Goal: Task Accomplishment & Management: Use online tool/utility

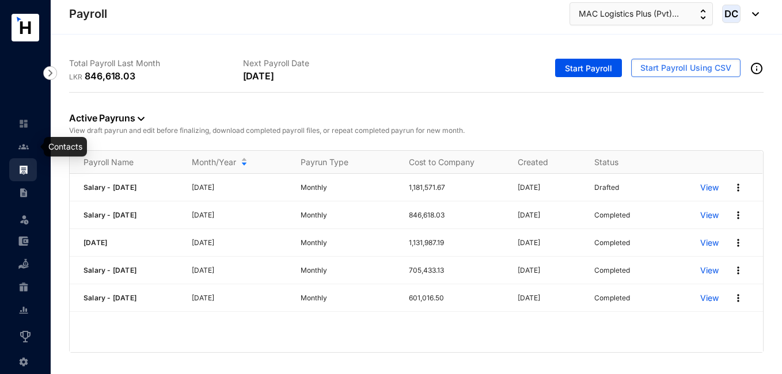
click at [22, 143] on img at bounding box center [23, 147] width 10 height 10
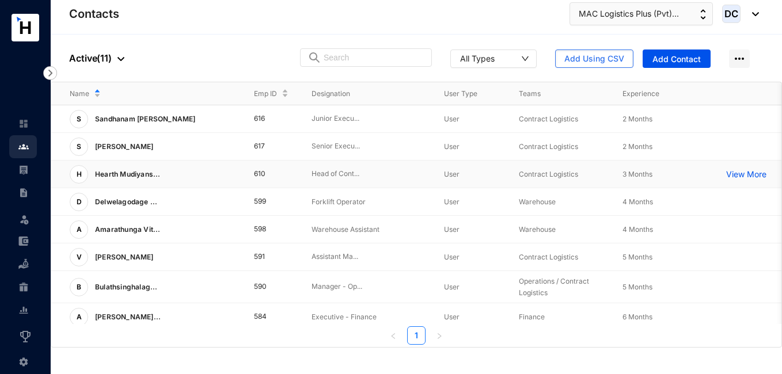
click at [736, 174] on p "View More" at bounding box center [749, 175] width 46 height 12
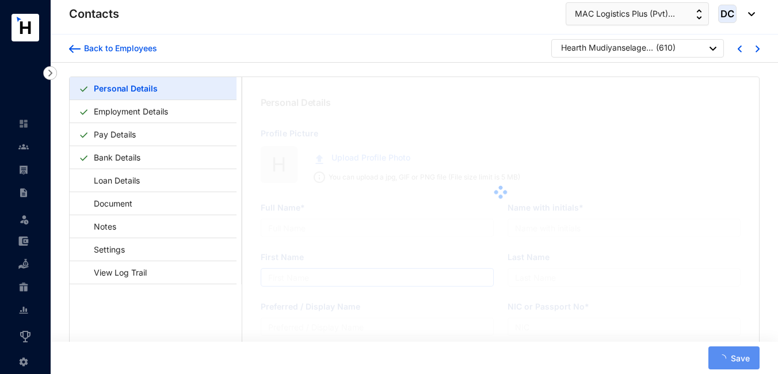
type input "Hearth Mudiyanselage Ravindu Navodya Pallegedara"
type input "H. M. R. N. Pallegedara"
type input "Ravindu"
type input "Pallegedara"
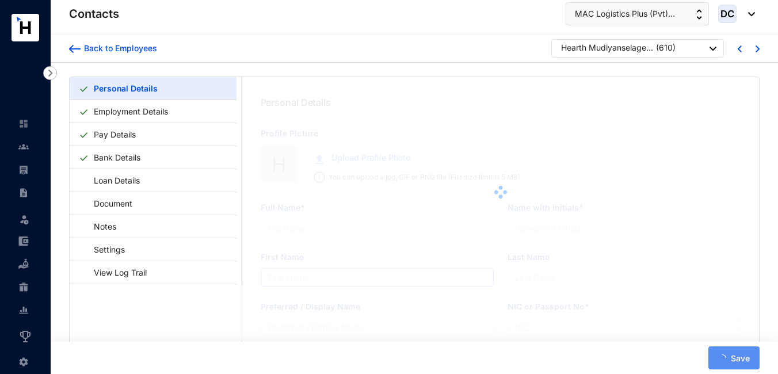
type input "933134237V"
type input "0773733441"
type input "[STREET_ADDRESS] Eliya"
radio input "true"
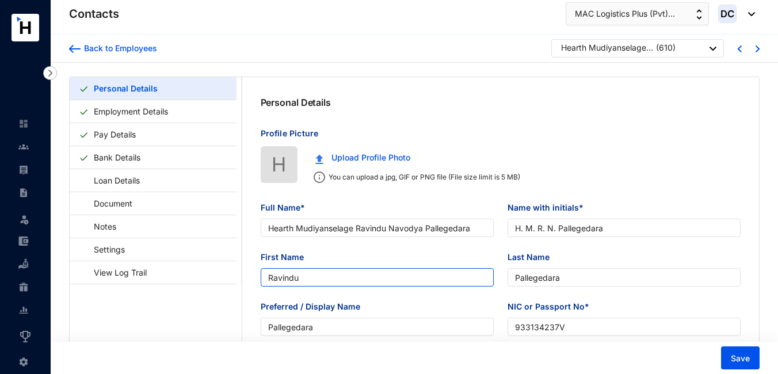
type input "[DATE]"
click at [303, 276] on input "Ravindu" at bounding box center [377, 277] width 233 height 18
type input "R"
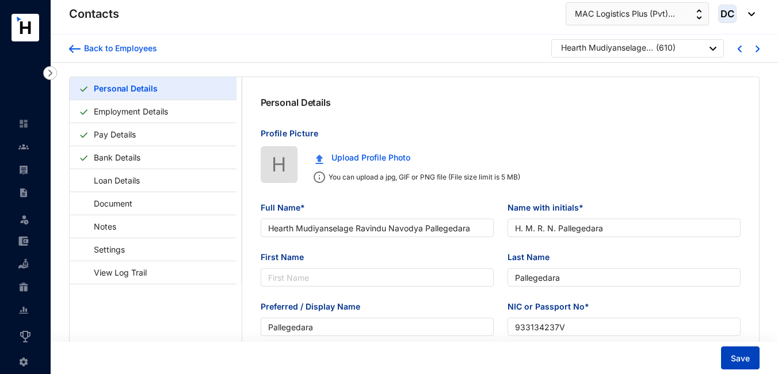
click at [737, 360] on span "Save" at bounding box center [740, 359] width 19 height 12
click at [25, 170] on img at bounding box center [23, 170] width 10 height 10
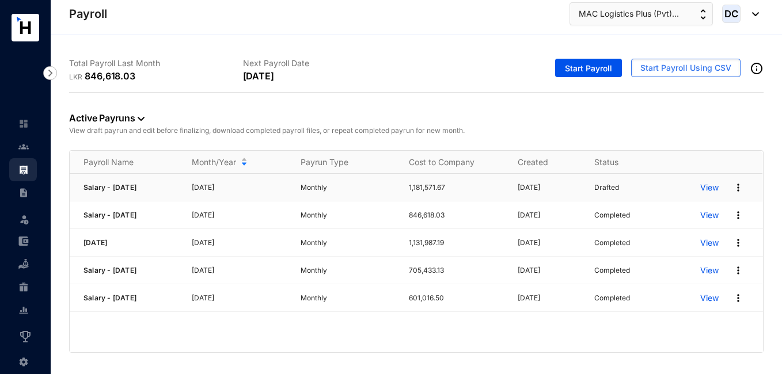
click at [739, 188] on img at bounding box center [738, 188] width 12 height 12
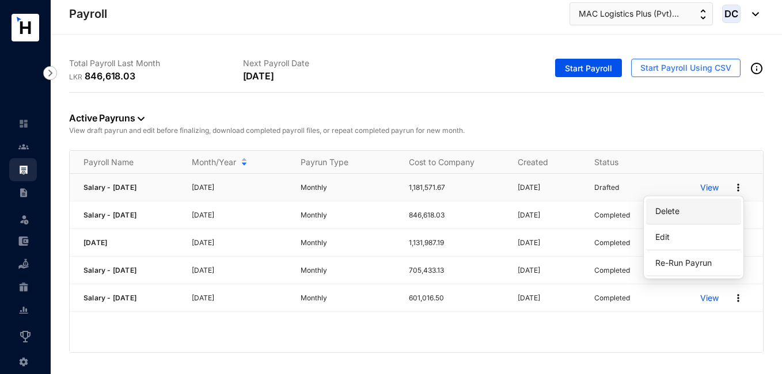
click at [698, 207] on p "Delete" at bounding box center [693, 211] width 81 height 20
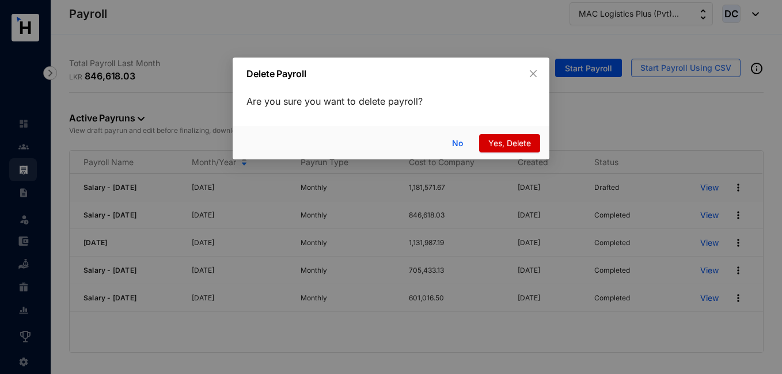
click at [513, 145] on span "Yes, Delete" at bounding box center [509, 143] width 43 height 13
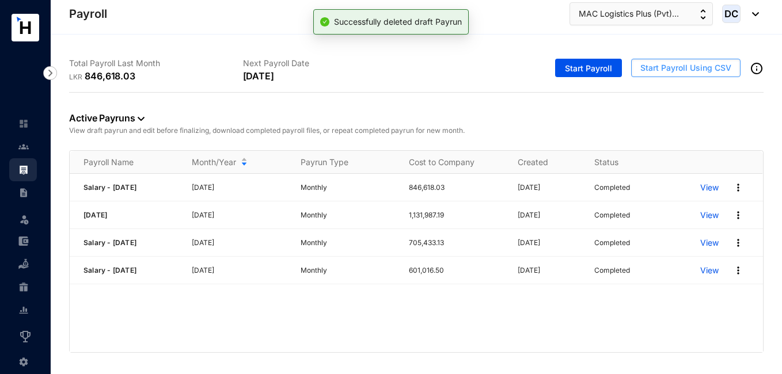
click at [677, 69] on span "Start Payroll Using CSV" at bounding box center [685, 68] width 91 height 12
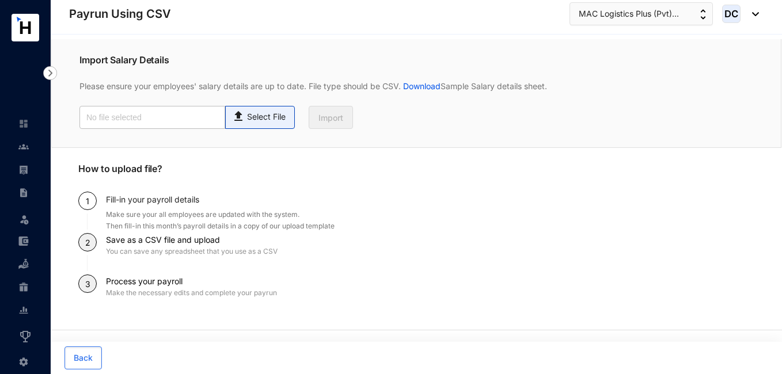
click at [258, 117] on p "Select File" at bounding box center [266, 117] width 39 height 12
click at [0, 0] on input "Select File" at bounding box center [0, 0] width 0 height 0
type input "Payroll-Sep.csv"
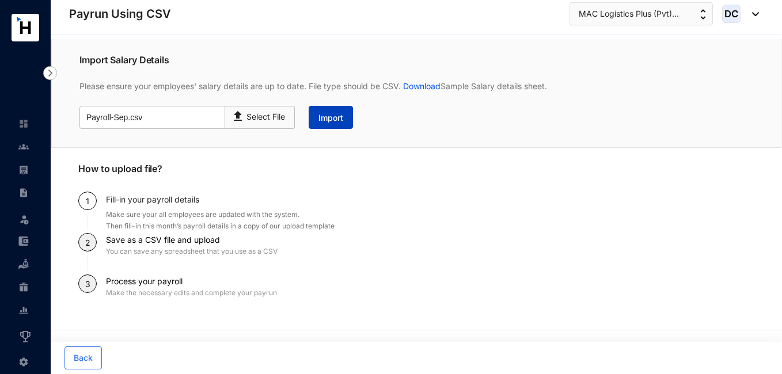
click at [325, 111] on button "Import" at bounding box center [331, 117] width 44 height 23
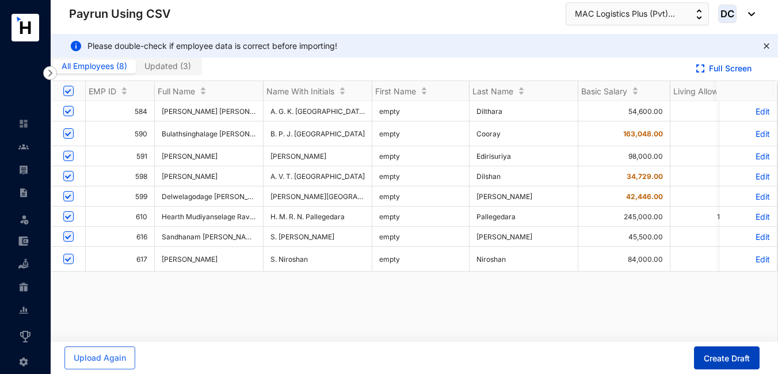
click at [717, 349] on button "Create Draft" at bounding box center [727, 358] width 66 height 23
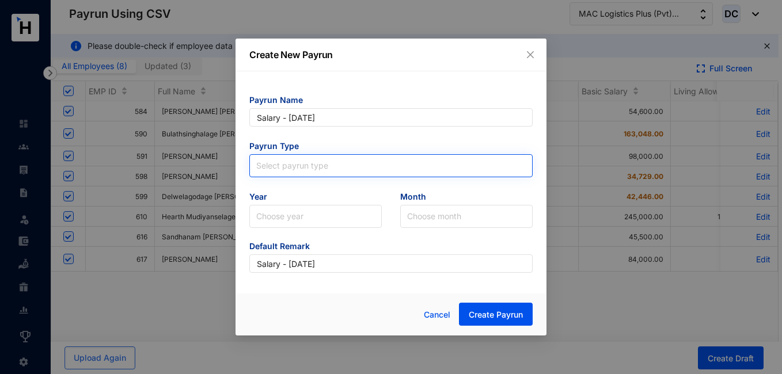
click at [337, 162] on input "search" at bounding box center [390, 163] width 269 height 17
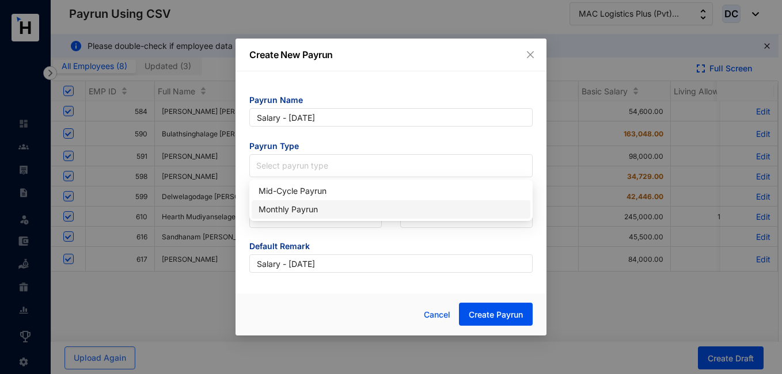
click at [318, 206] on div "Monthly Payrun" at bounding box center [390, 209] width 265 height 13
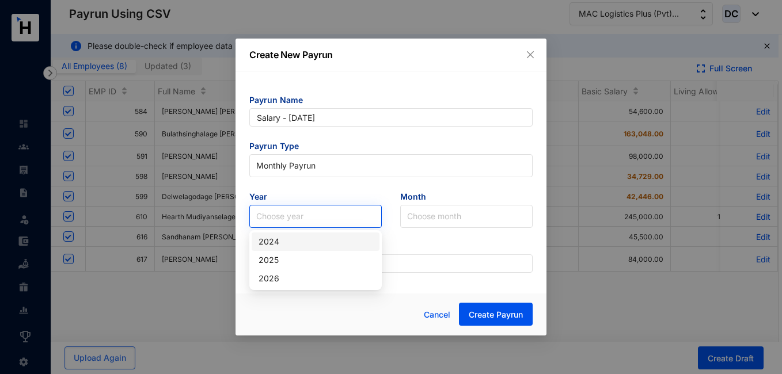
click at [319, 216] on input "search" at bounding box center [315, 217] width 119 height 22
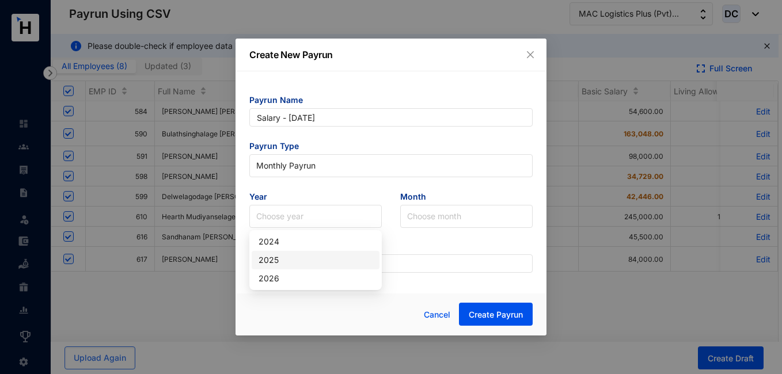
click at [306, 267] on div "2025" at bounding box center [316, 260] width 128 height 18
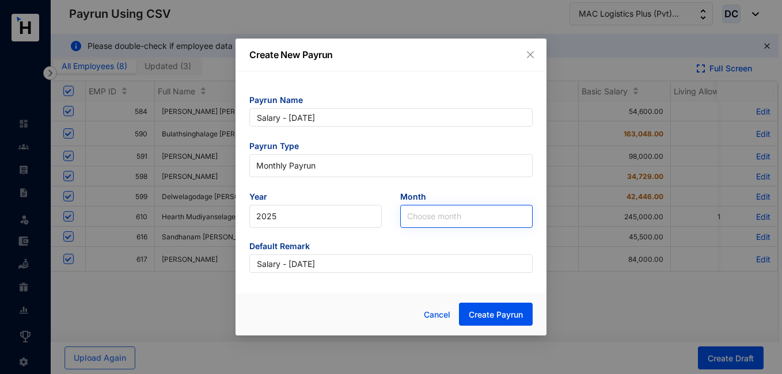
click at [423, 221] on input "search" at bounding box center [466, 217] width 119 height 22
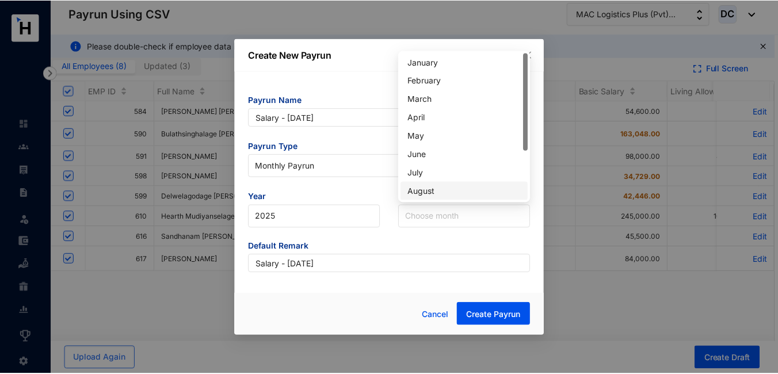
scroll to position [74, 0]
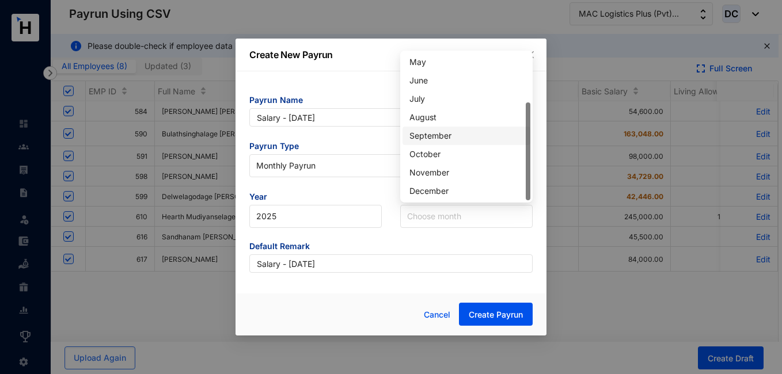
click at [433, 134] on div "September" at bounding box center [466, 136] width 114 height 13
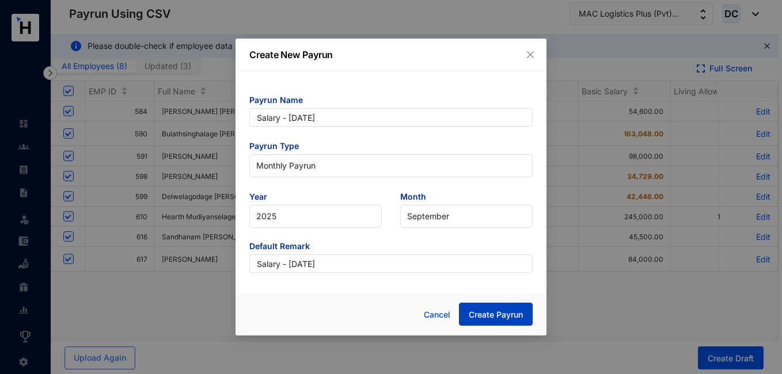
click at [476, 314] on span "Create Payrun" at bounding box center [496, 315] width 54 height 12
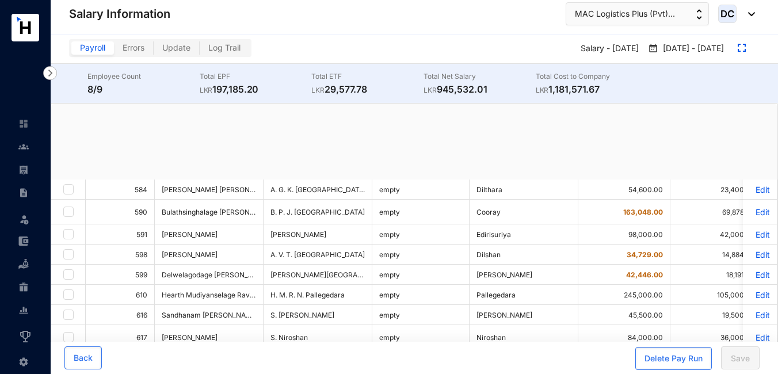
checkbox input "true"
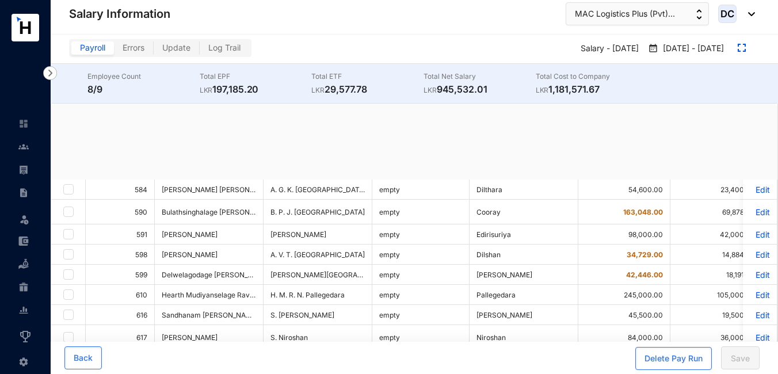
checkbox input "true"
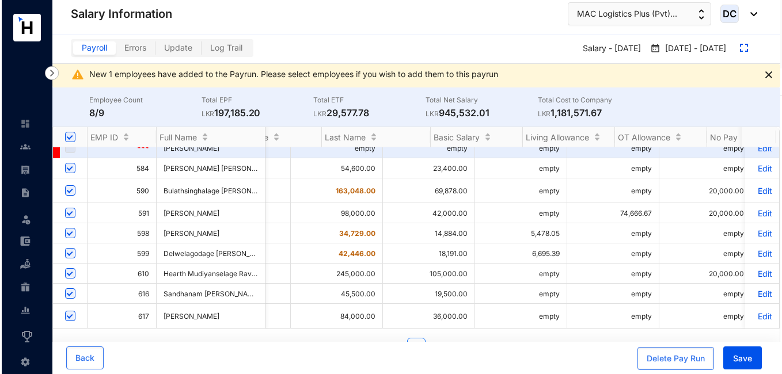
scroll to position [9, 297]
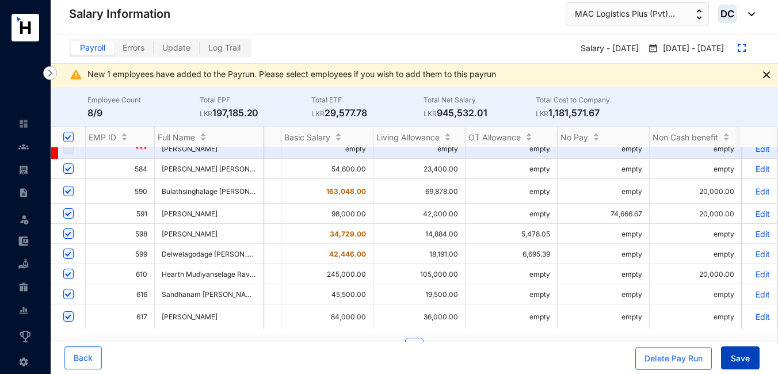
click at [747, 356] on span "Save" at bounding box center [740, 359] width 19 height 12
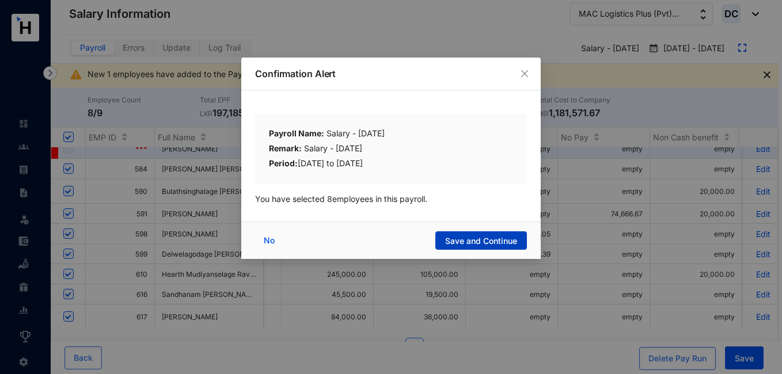
click at [466, 235] on span "Save and Continue" at bounding box center [481, 241] width 72 height 12
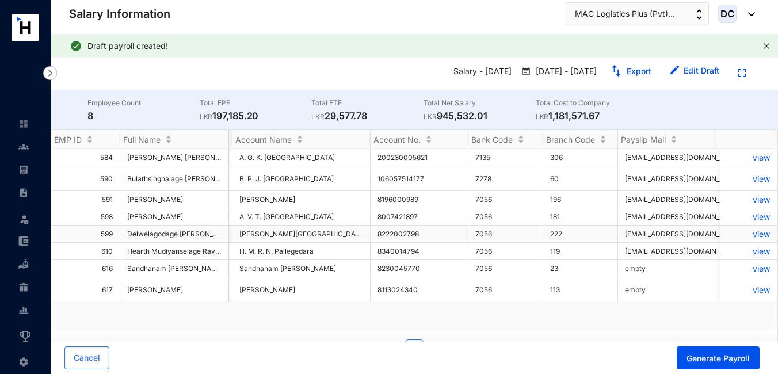
scroll to position [0, 0]
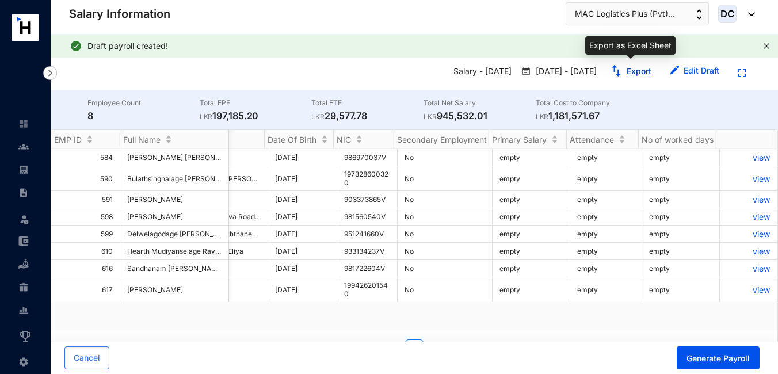
click at [633, 70] on link "Export" at bounding box center [639, 71] width 25 height 10
